Goal: Information Seeking & Learning: Learn about a topic

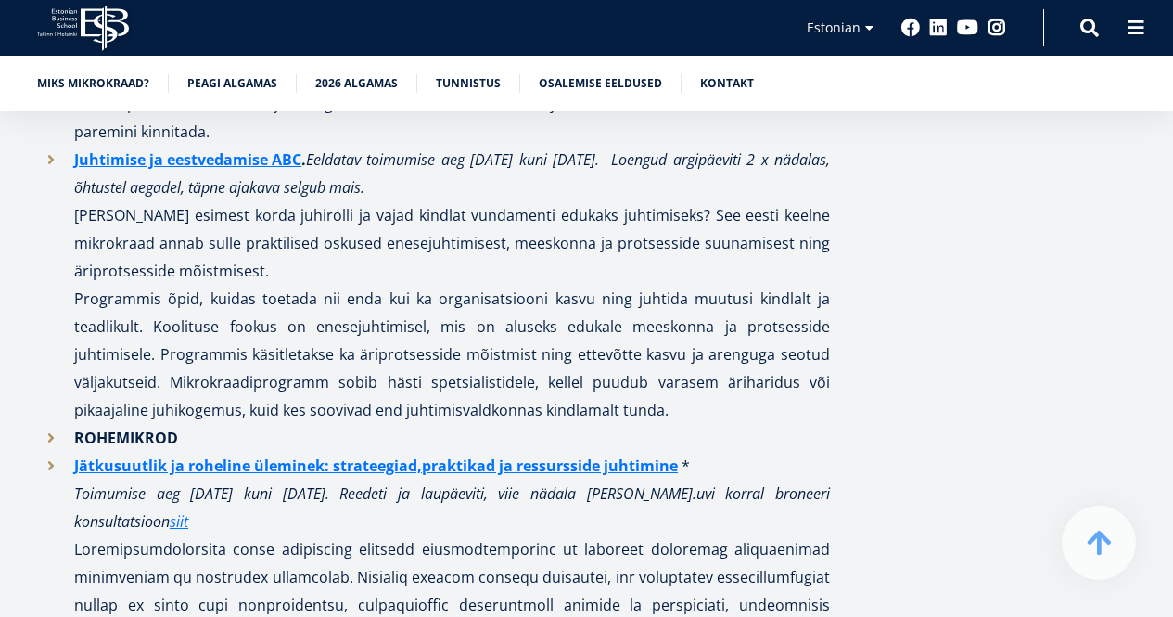
scroll to position [2127, 0]
click at [261, 146] on link "Juhtimise ja eestvedamise ABC" at bounding box center [187, 160] width 227 height 28
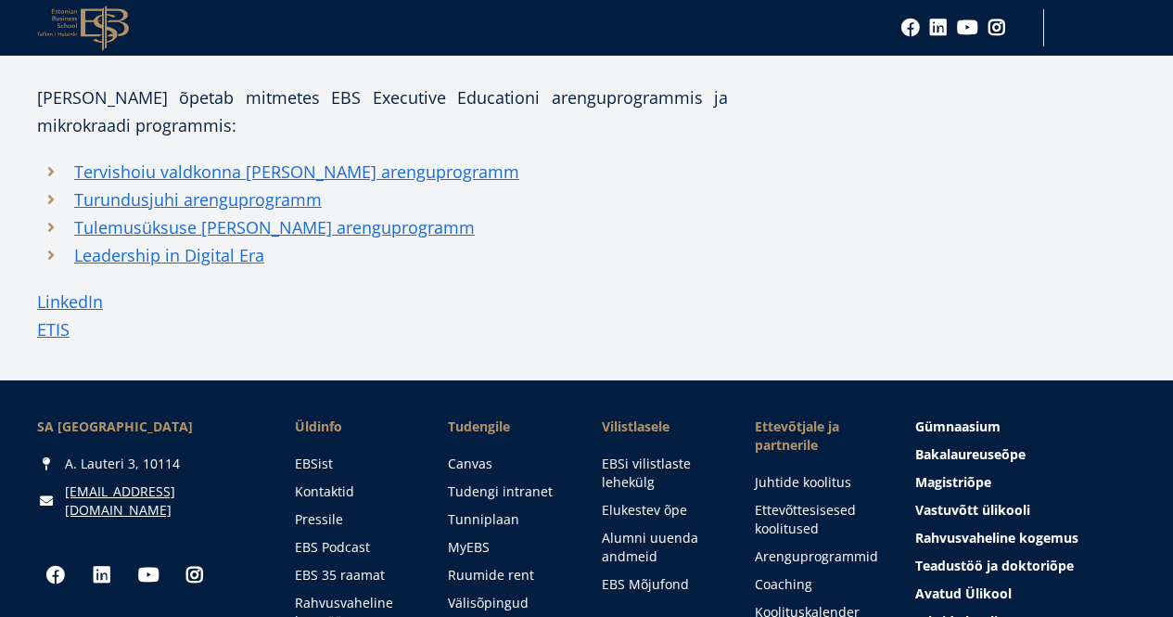
scroll to position [1087, 0]
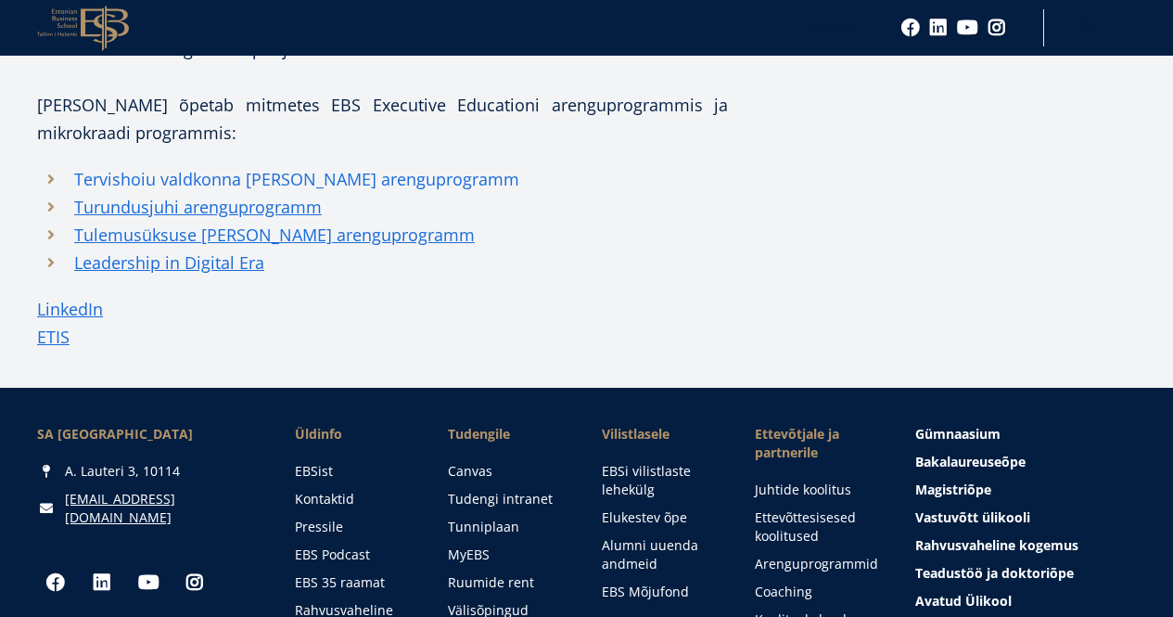
click at [323, 193] on link "Tervishoiu valdkonna juhi arenguprogramm" at bounding box center [296, 179] width 445 height 28
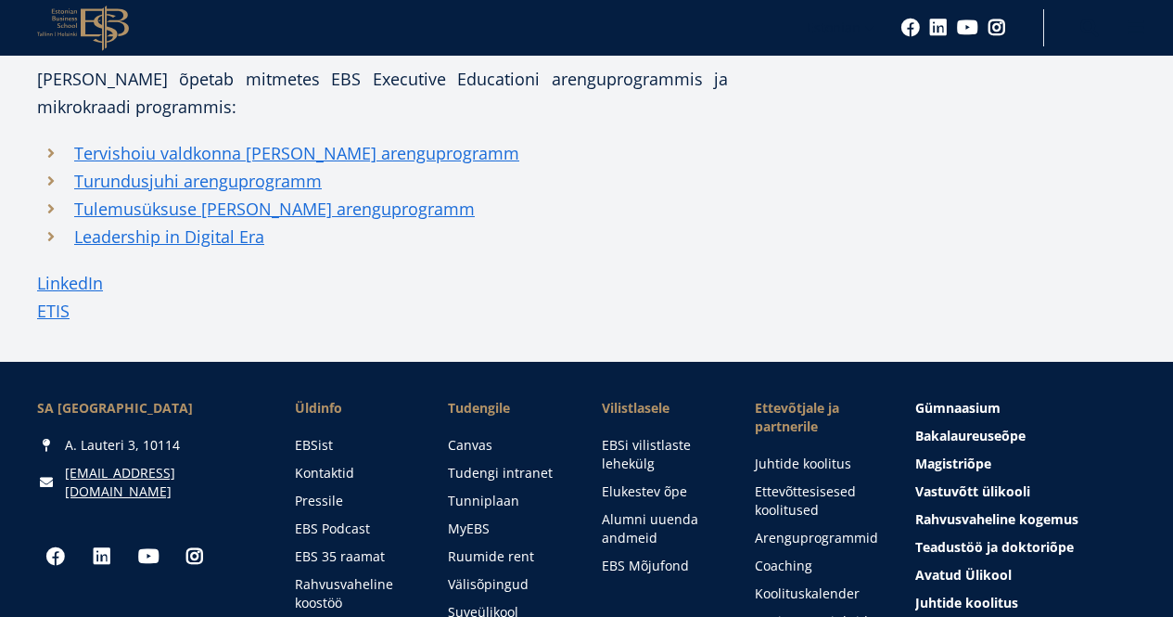
scroll to position [1087, 0]
